Goal: Communication & Community: Answer question/provide support

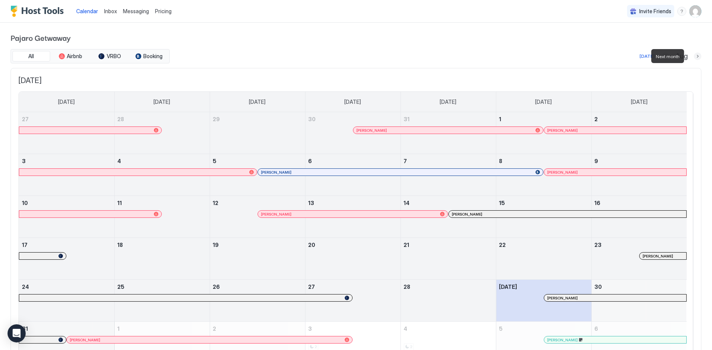
click at [694, 55] on button "Next month" at bounding box center [698, 56] width 8 height 8
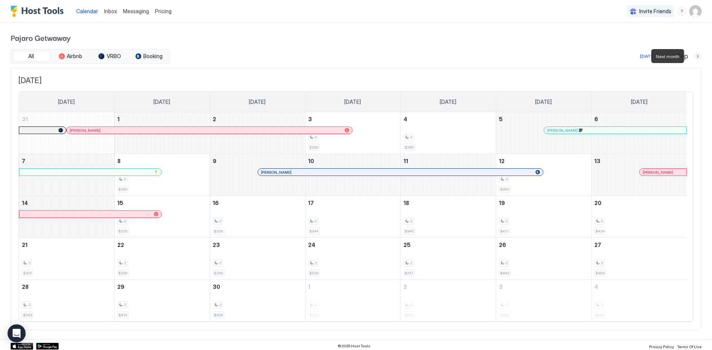
click at [694, 55] on button "Next month" at bounding box center [698, 56] width 8 height 8
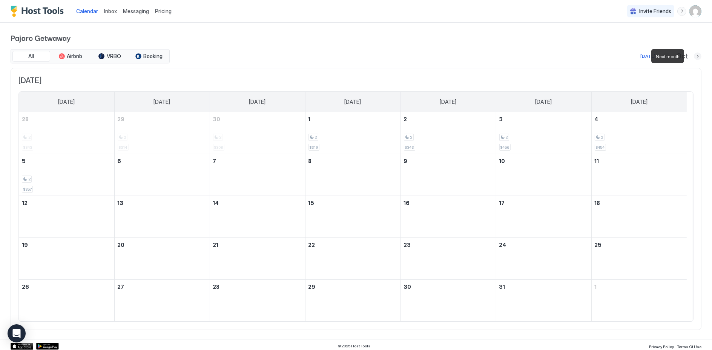
click at [694, 55] on button "Next month" at bounding box center [698, 56] width 8 height 8
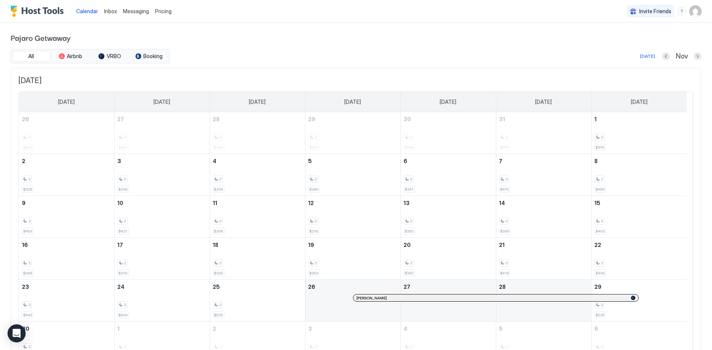
click at [401, 296] on div at bounding box center [402, 298] width 6 height 6
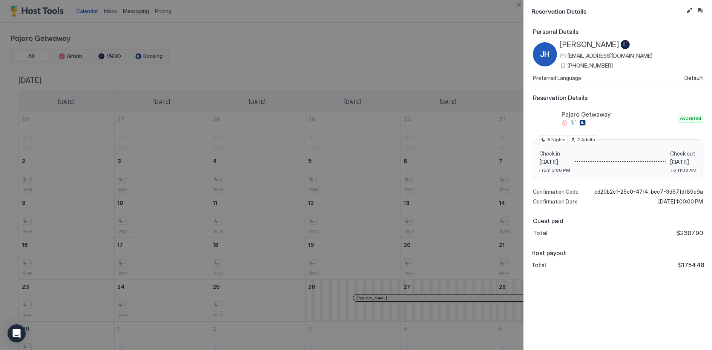
click at [562, 66] on div "[PHONE_NUMBER]" at bounding box center [606, 65] width 92 height 7
drag, startPoint x: 616, startPoint y: 64, endPoint x: 568, endPoint y: 66, distance: 47.9
click at [568, 66] on div "[PHONE_NUMBER]" at bounding box center [606, 65] width 92 height 7
copy span "[PHONE_NUMBER]"
drag, startPoint x: 390, startPoint y: 27, endPoint x: 358, endPoint y: 29, distance: 32.1
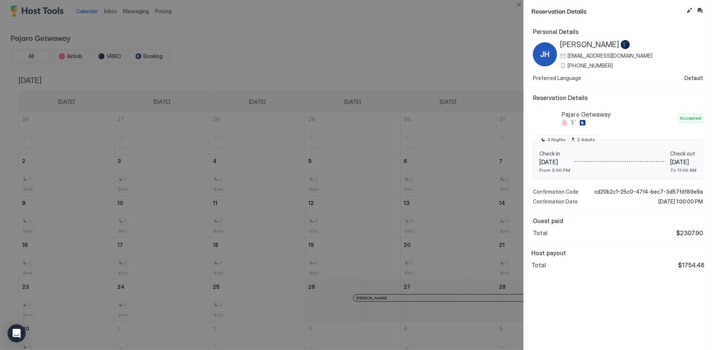
click at [390, 27] on div at bounding box center [356, 175] width 712 height 350
click at [372, 295] on div at bounding box center [356, 175] width 712 height 350
click at [698, 9] on button "Inbox" at bounding box center [699, 10] width 9 height 9
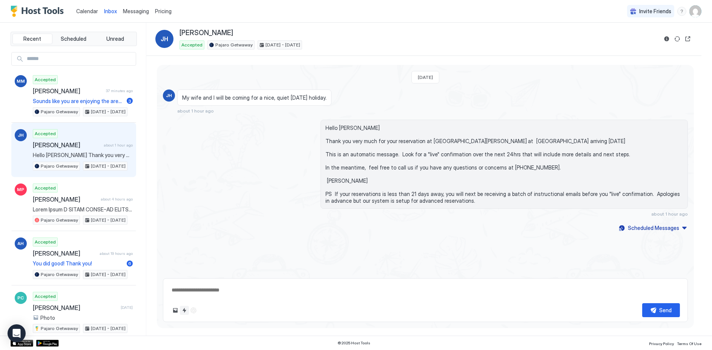
type textarea "*"
click at [185, 310] on button "Quick reply" at bounding box center [184, 310] width 9 height 9
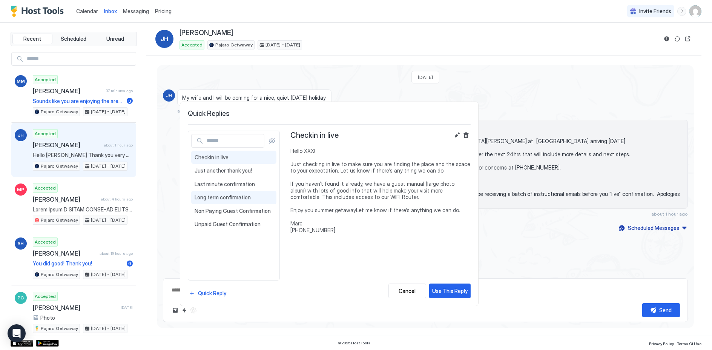
click at [222, 195] on span "Long term confirmation" at bounding box center [234, 197] width 78 height 7
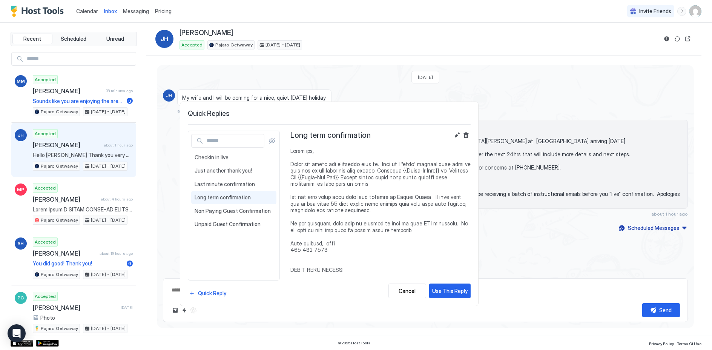
click at [310, 147] on span at bounding box center [380, 269] width 180 height 244
click at [312, 149] on span at bounding box center [380, 269] width 180 height 244
click at [457, 135] on button "Edit" at bounding box center [457, 134] width 9 height 9
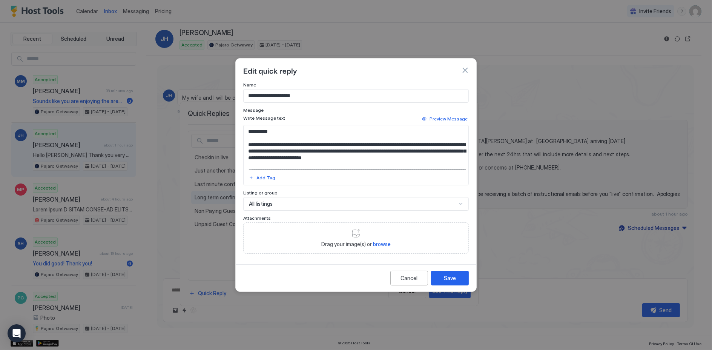
click at [269, 132] on textarea "Input Field" at bounding box center [356, 147] width 225 height 45
drag, startPoint x: 359, startPoint y: 151, endPoint x: 316, endPoint y: 152, distance: 42.2
click at [316, 152] on textarea "Input Field" at bounding box center [356, 147] width 225 height 45
click at [380, 106] on div "**********" at bounding box center [356, 168] width 226 height 172
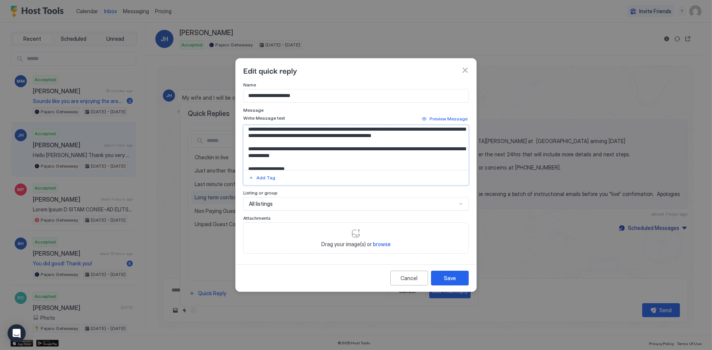
click at [297, 130] on textarea "Input Field" at bounding box center [356, 147] width 225 height 45
type textarea "**********"
click at [448, 276] on div "Save" at bounding box center [450, 278] width 12 height 8
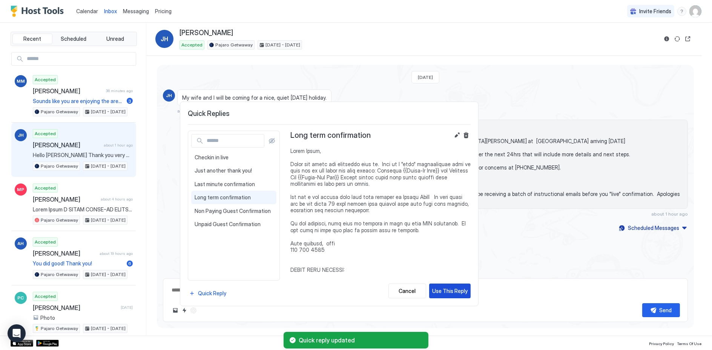
click at [449, 290] on div "Use This Reply" at bounding box center [449, 291] width 35 height 8
type textarea "*"
type textarea "**********"
